Goal: Information Seeking & Learning: Check status

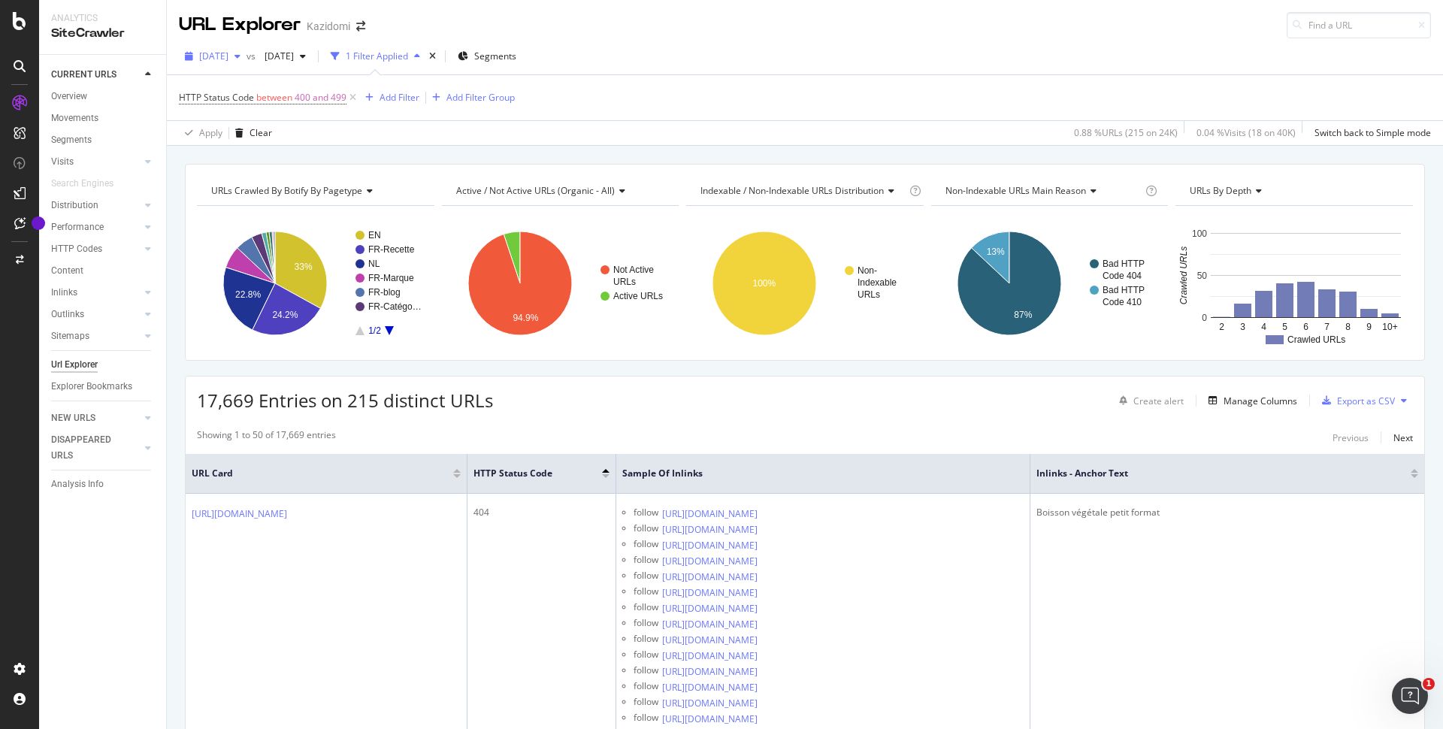
click at [228, 61] on span "[DATE]" at bounding box center [213, 56] width 29 height 13
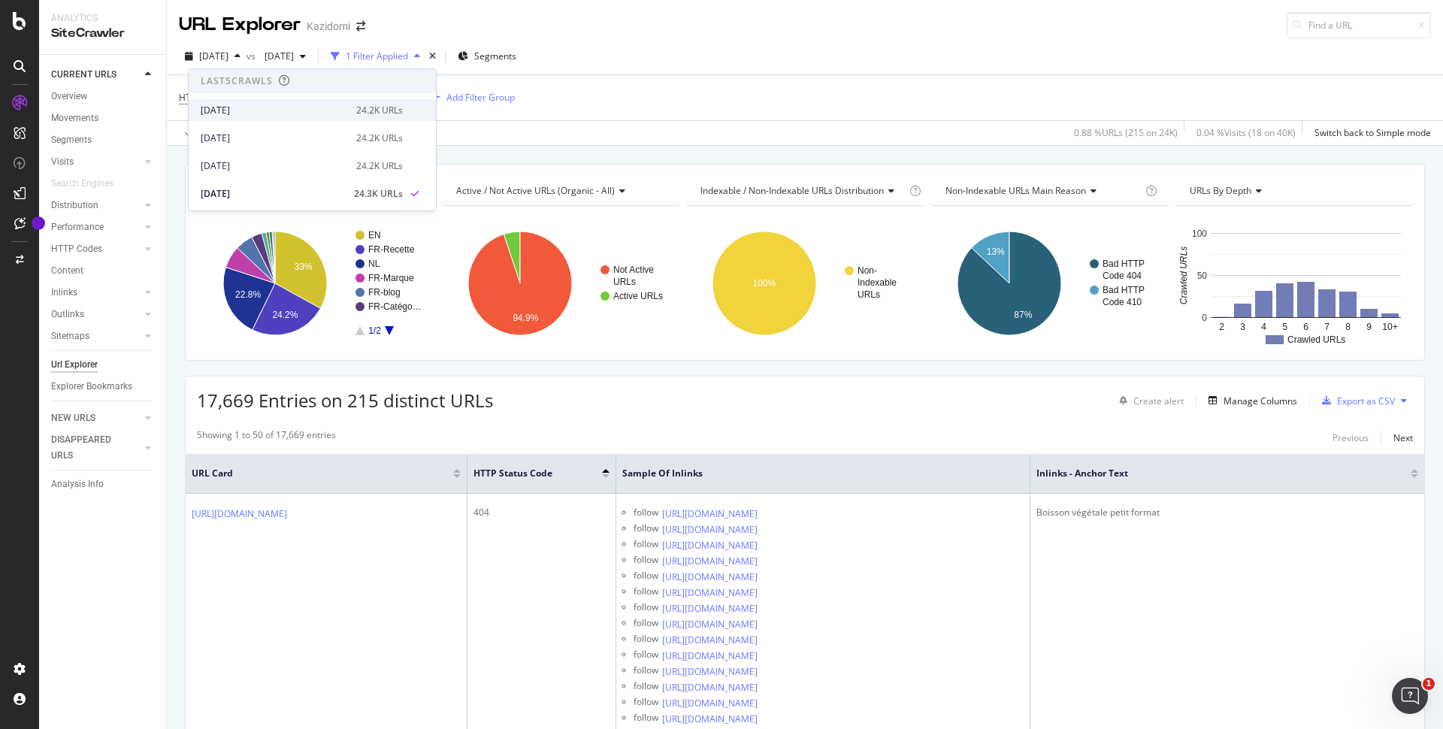
click at [243, 116] on div "[DATE]" at bounding box center [274, 111] width 147 height 14
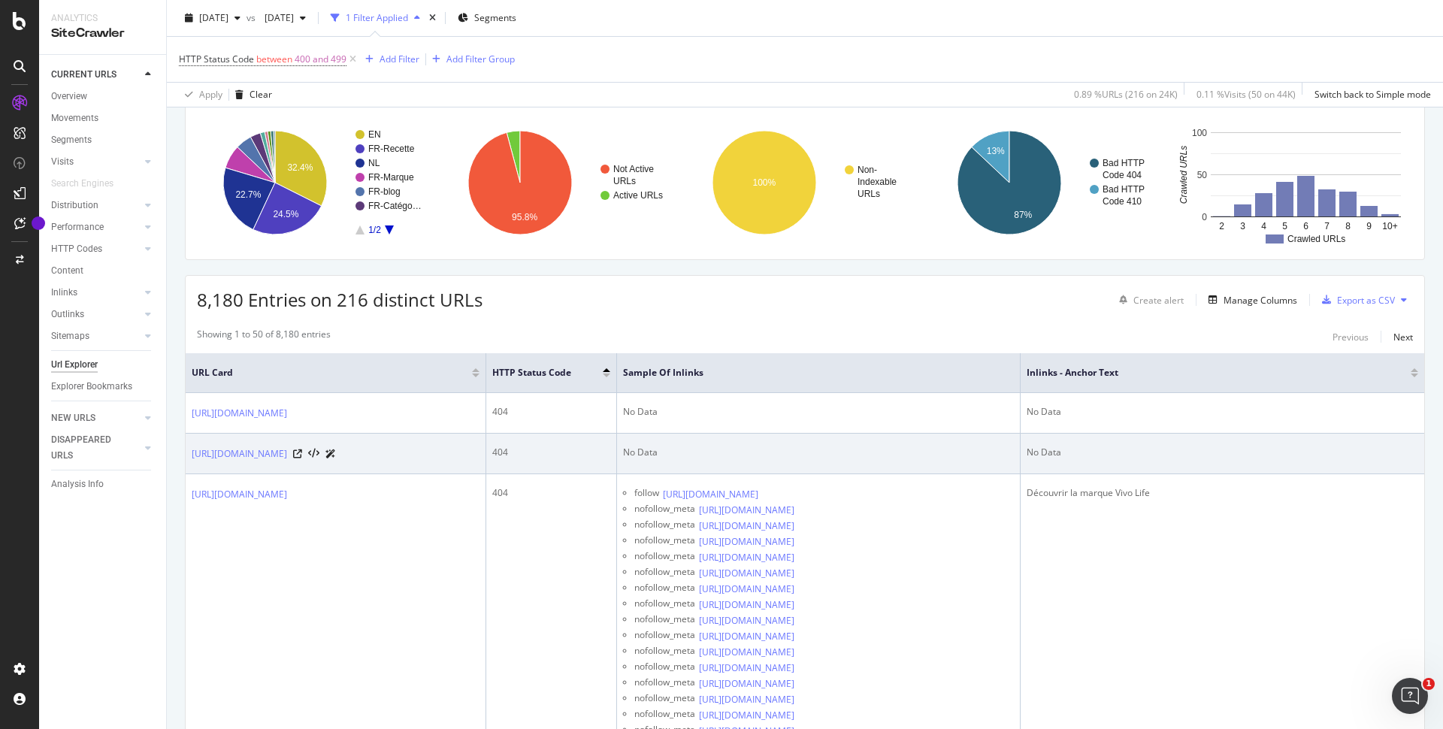
scroll to position [144, 0]
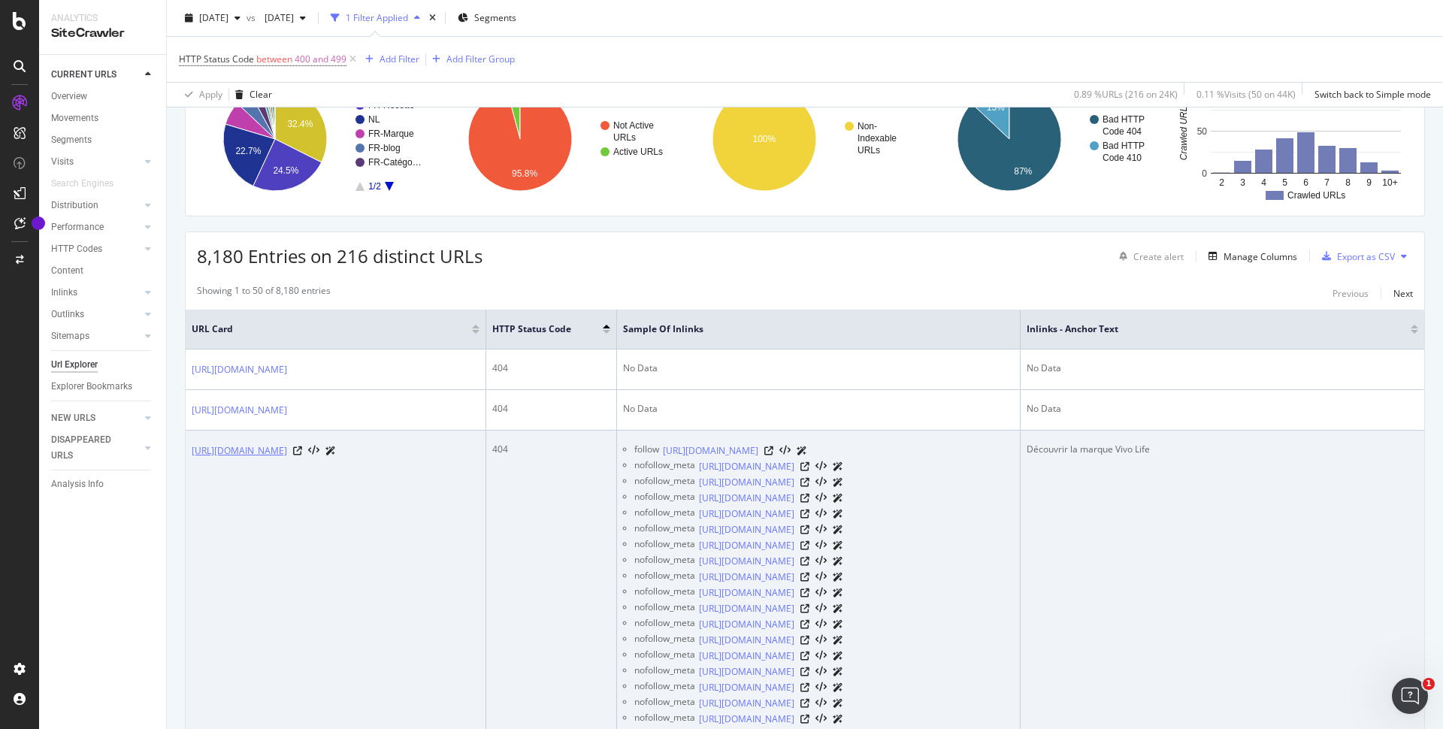
click at [287, 458] on link "[URL][DOMAIN_NAME]" at bounding box center [239, 450] width 95 height 15
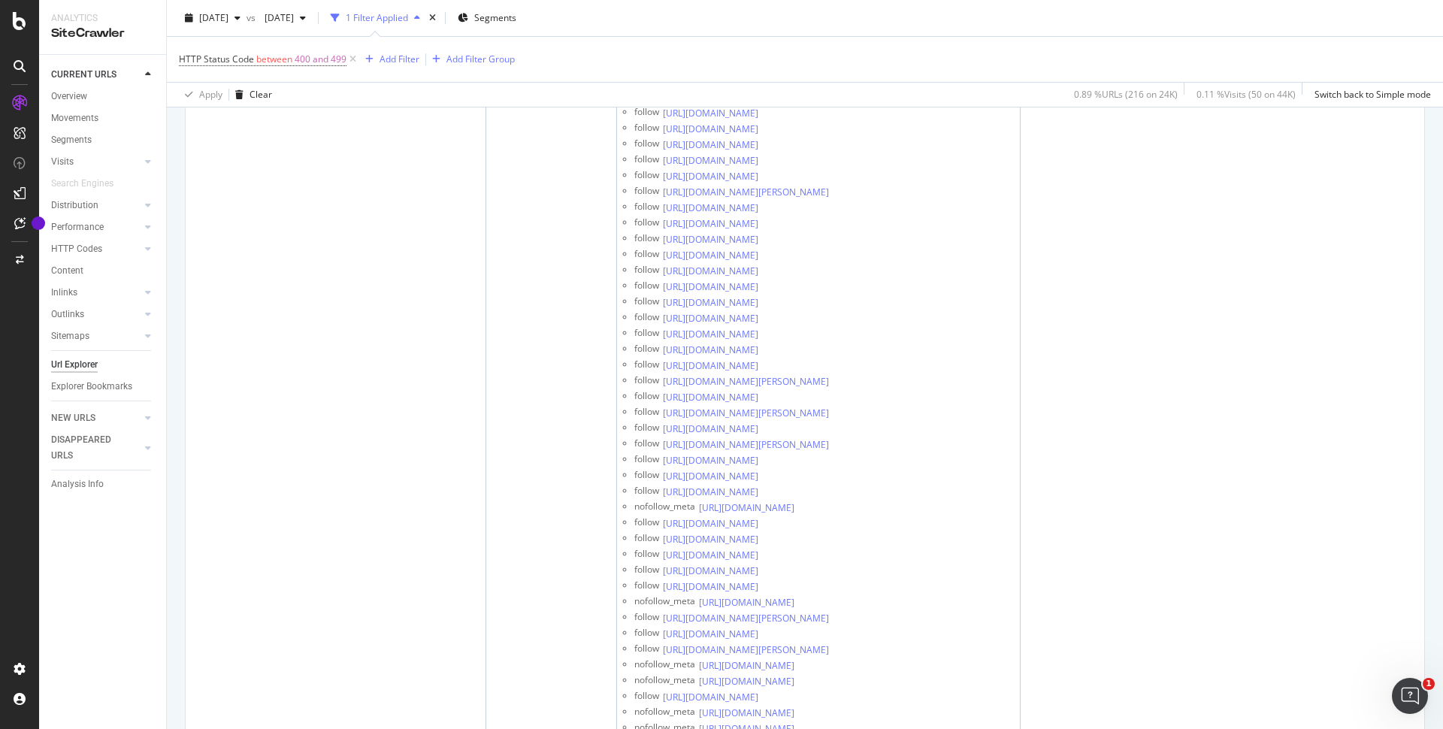
scroll to position [1486, 0]
